Goal: Information Seeking & Learning: Learn about a topic

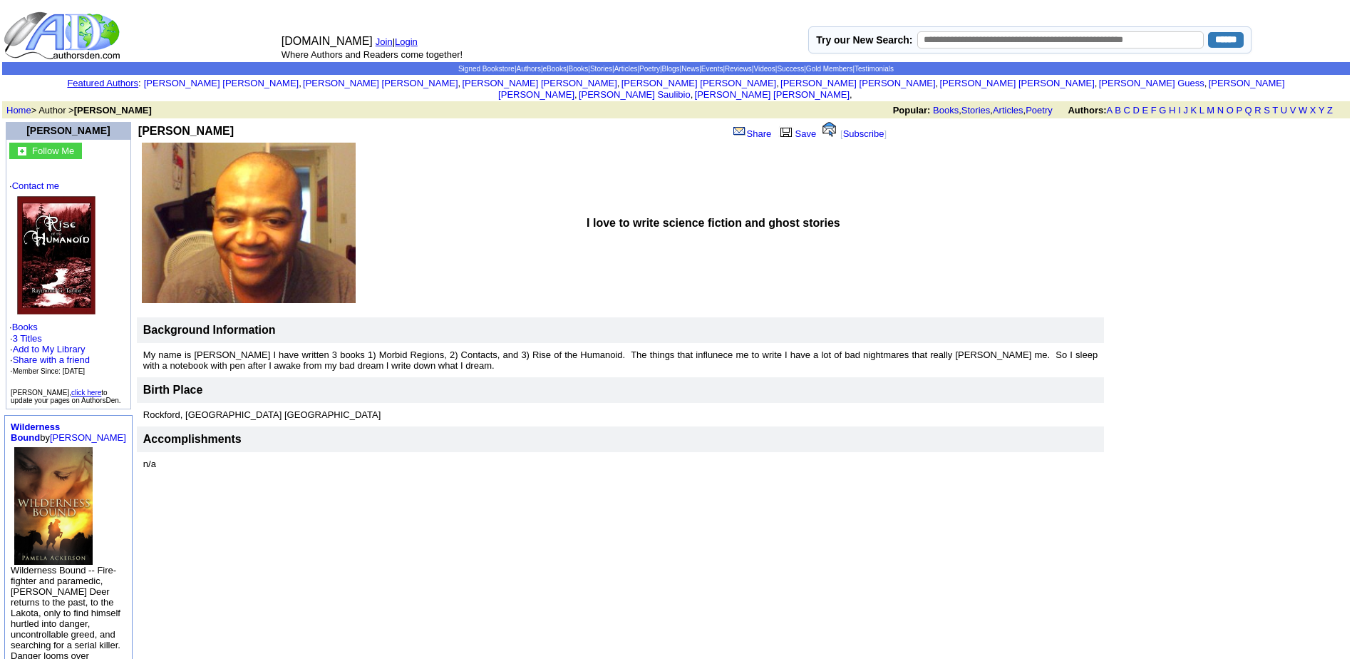
click at [70, 33] on img at bounding box center [64, 36] width 120 height 50
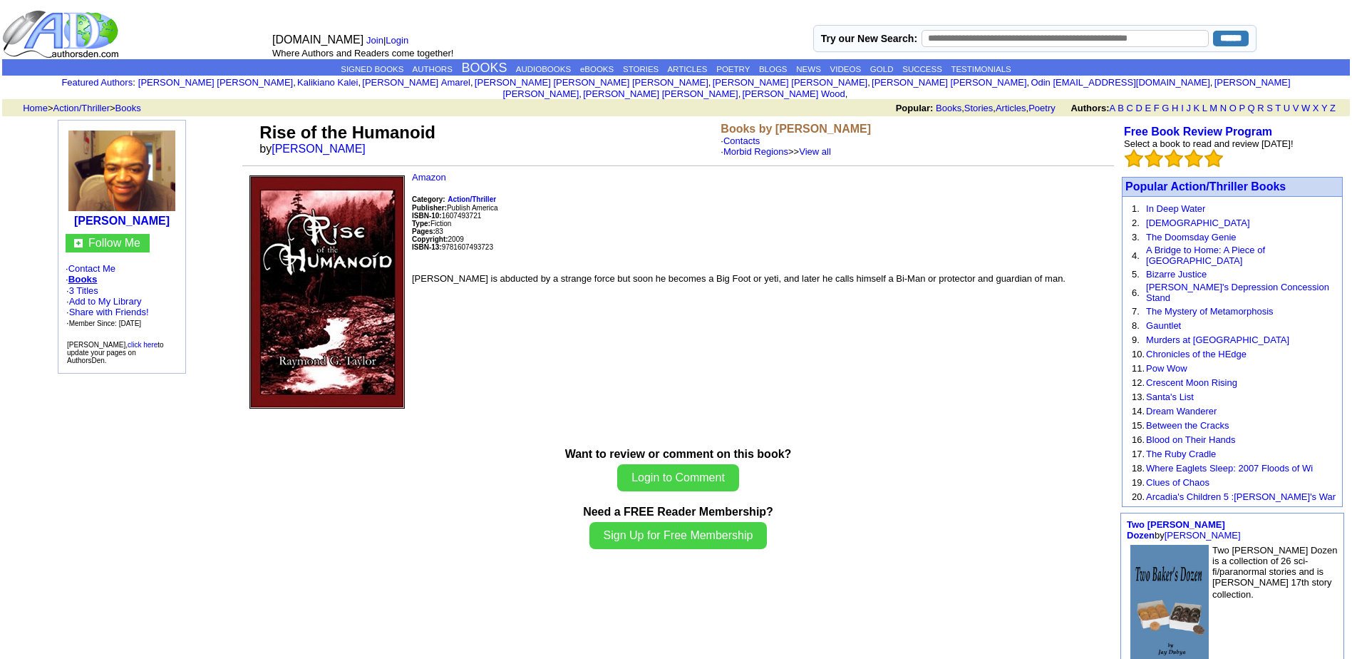
click at [335, 234] on img at bounding box center [326, 291] width 155 height 233
click at [165, 215] on b "[PERSON_NAME]" at bounding box center [122, 221] width 96 height 12
